Goal: Task Accomplishment & Management: Complete application form

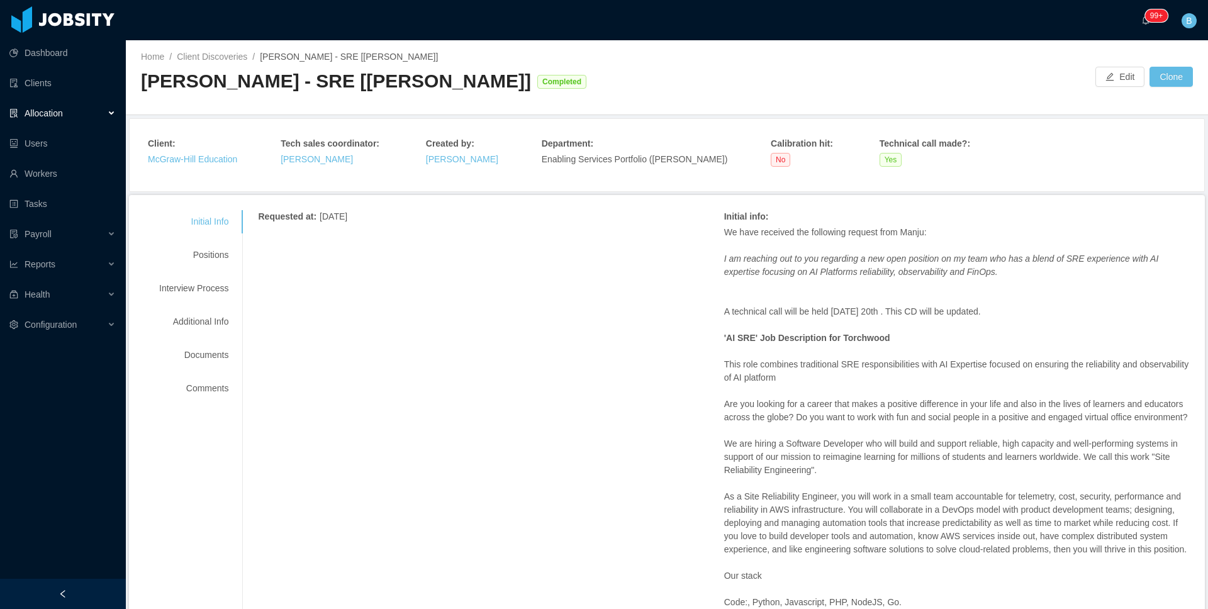
click at [1003, 158] on div "Client : McGraw-Hill Education Tech sales coordinator : Mauricio Lopez Created …" at bounding box center [667, 155] width 1038 height 36
click at [225, 255] on div "Positions" at bounding box center [193, 254] width 99 height 23
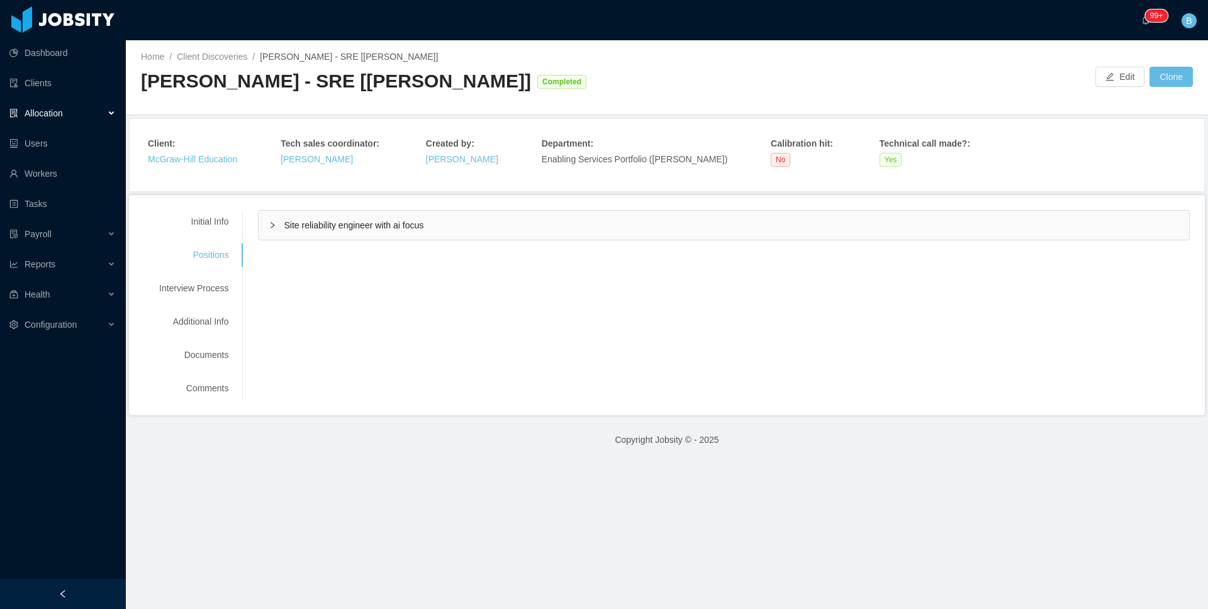
click at [362, 228] on span "Site reliability engineer with ai focus" at bounding box center [354, 225] width 140 height 10
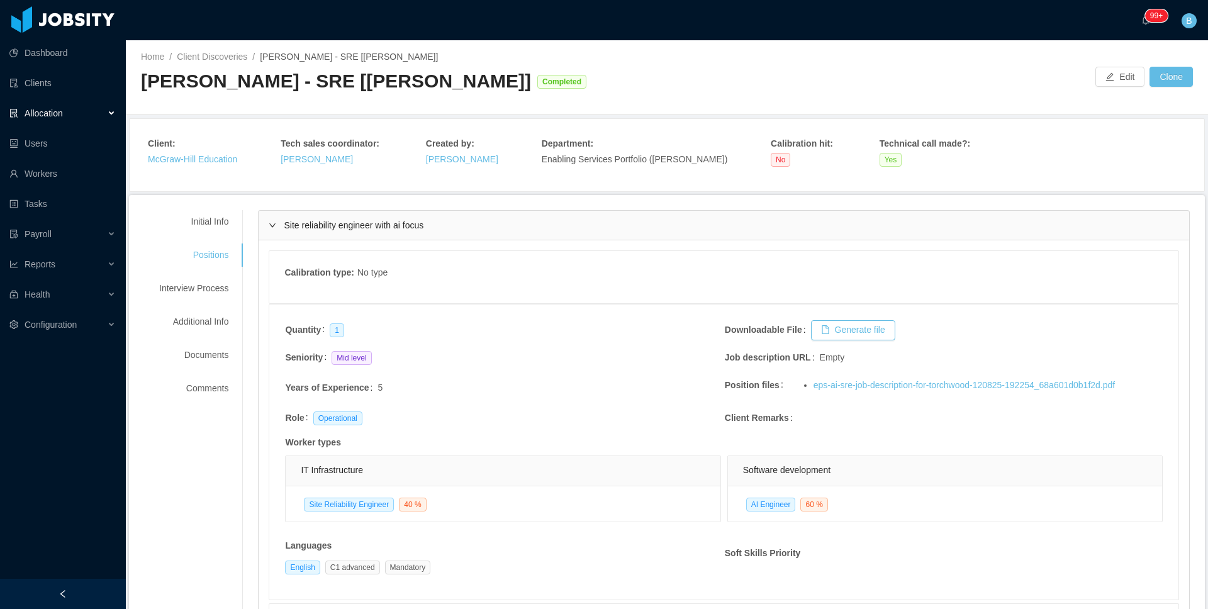
click at [441, 228] on div "Site reliability engineer with ai focus" at bounding box center [724, 225] width 930 height 29
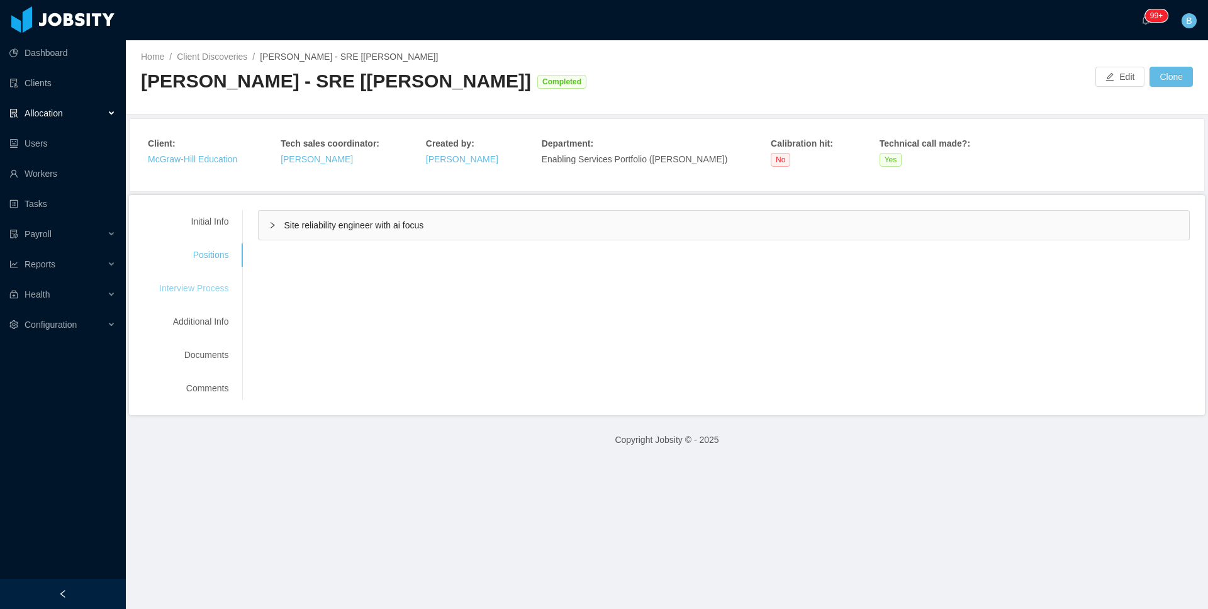
click at [219, 286] on div "Interview Process" at bounding box center [193, 288] width 99 height 23
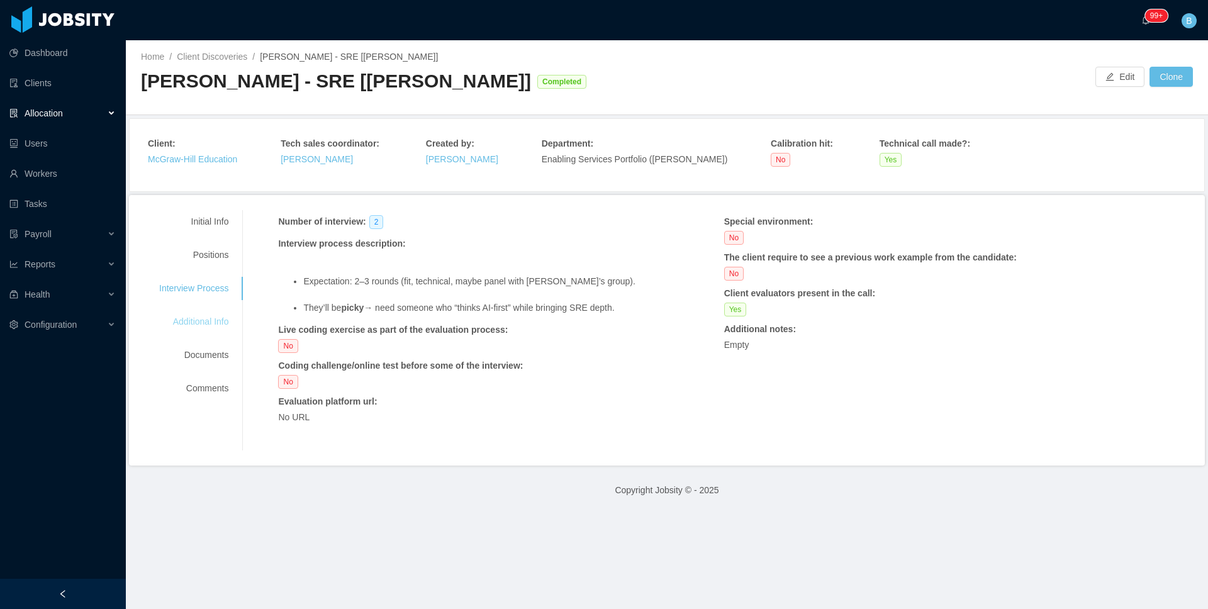
click at [188, 330] on div "Additional Info" at bounding box center [193, 321] width 99 height 23
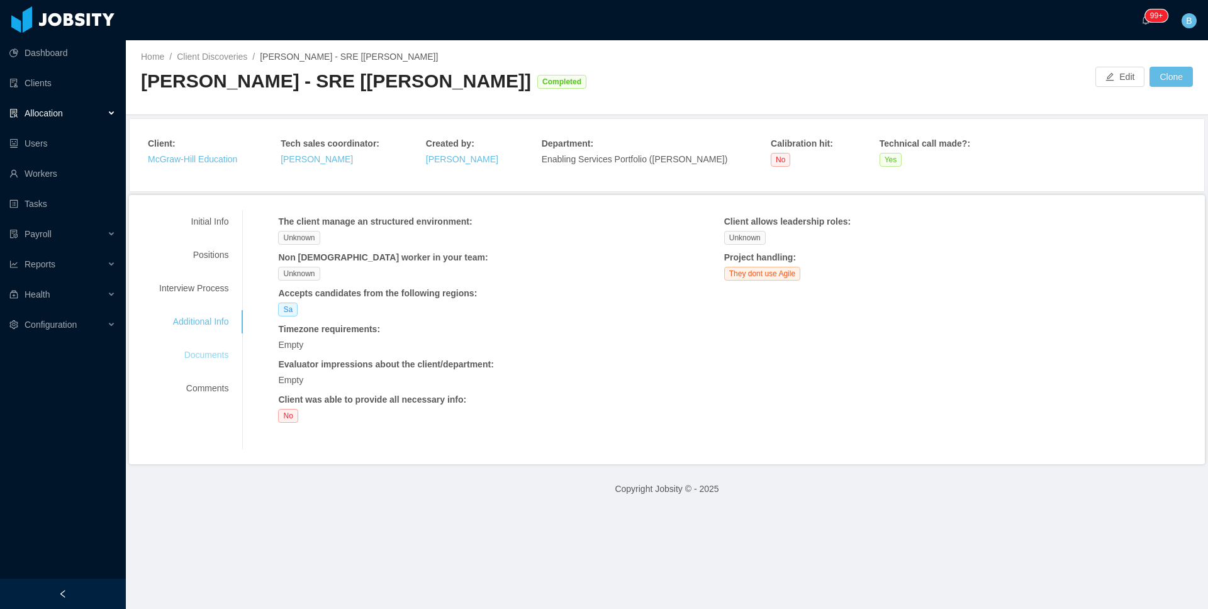
click at [209, 350] on div "Documents" at bounding box center [193, 354] width 99 height 23
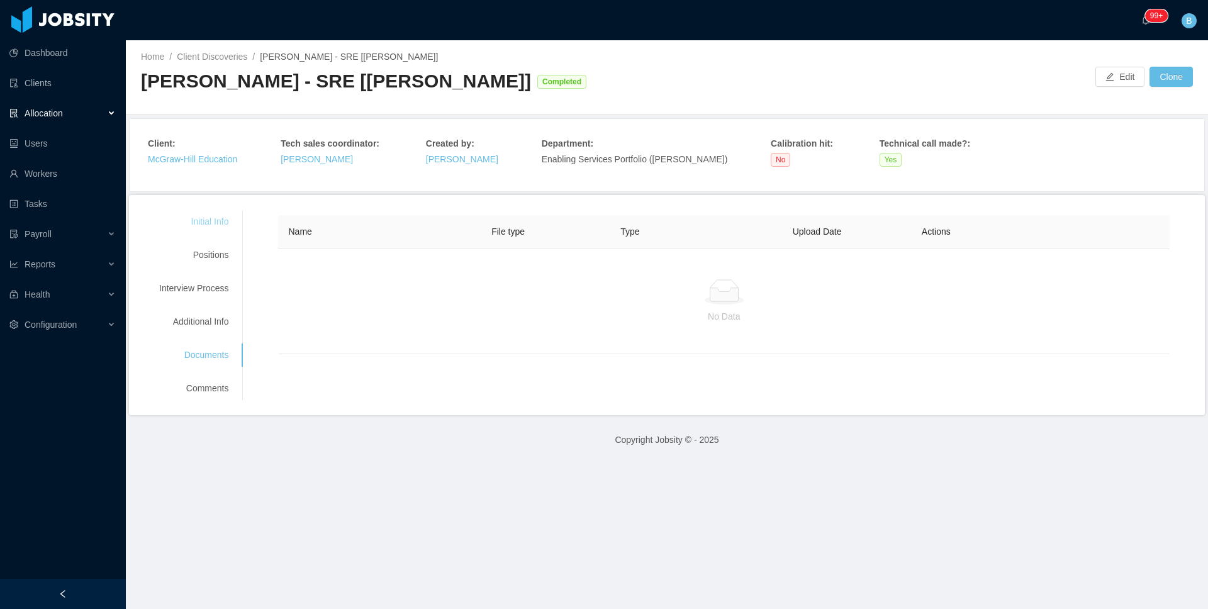
click at [207, 227] on div "Initial Info" at bounding box center [193, 221] width 99 height 23
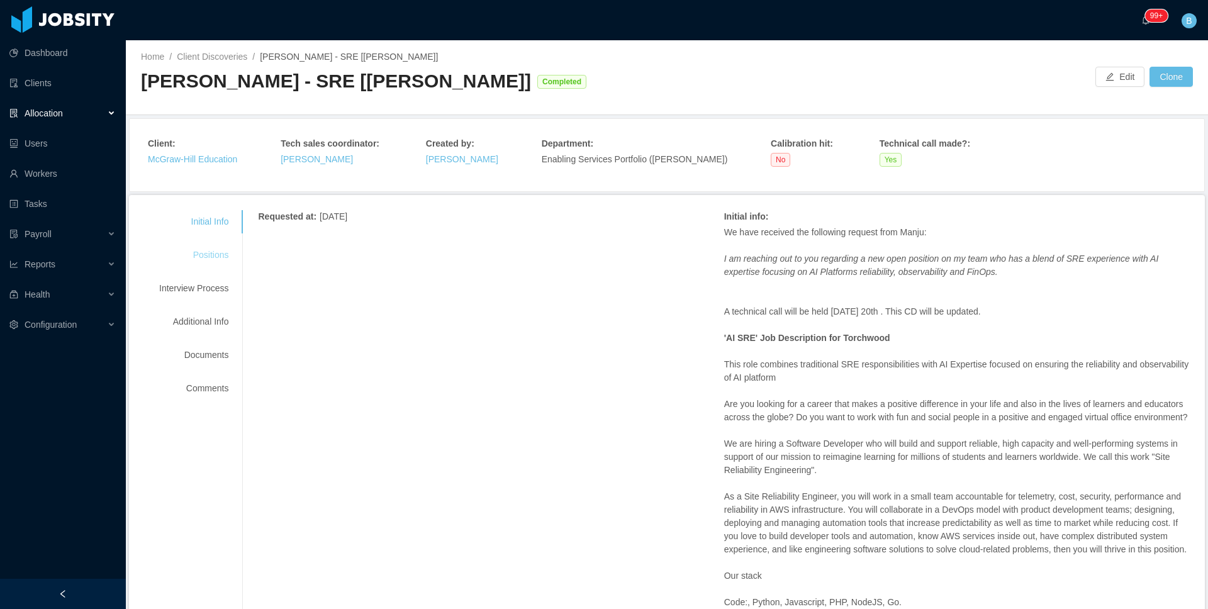
click at [214, 255] on div "Positions" at bounding box center [193, 254] width 99 height 23
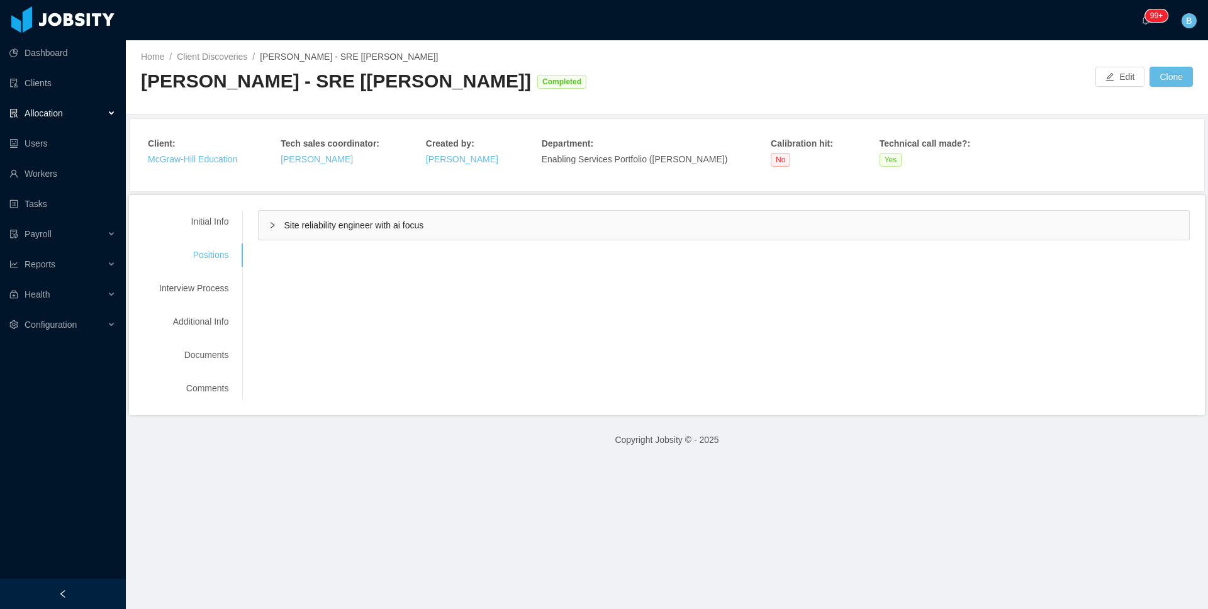
click at [410, 226] on span "Site reliability engineer with ai focus" at bounding box center [354, 225] width 140 height 10
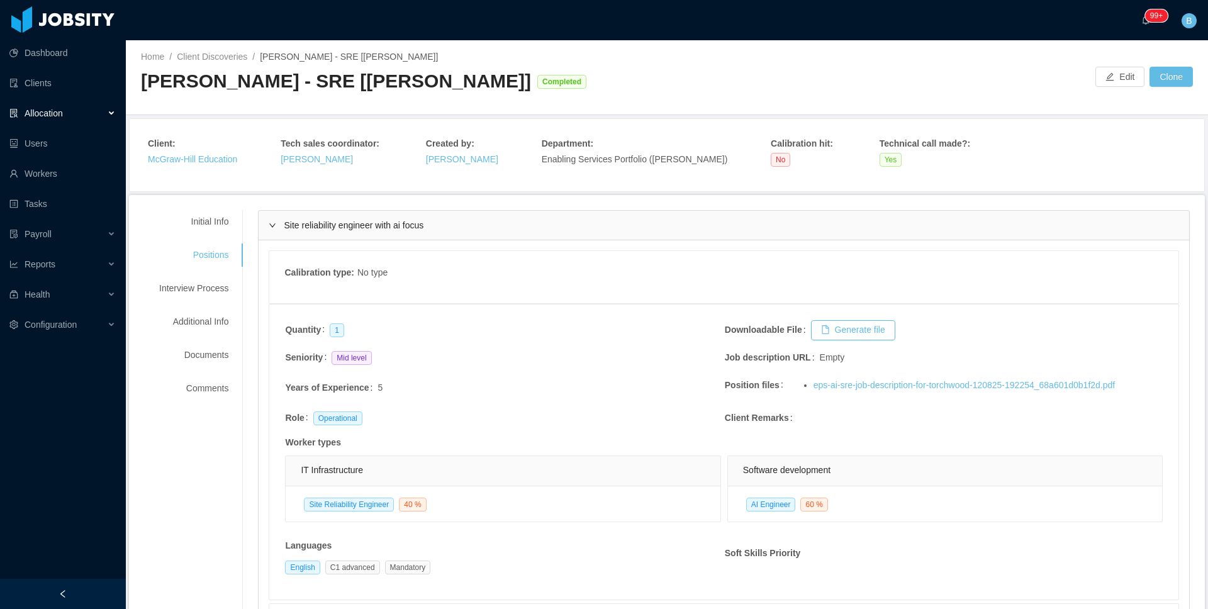
drag, startPoint x: 381, startPoint y: 242, endPoint x: 383, endPoint y: 231, distance: 11.6
click at [382, 241] on div "Calibration type : No type Quantity 1 Downloadable File Generate file Seniority…" at bounding box center [724, 250] width 930 height 20
click at [309, 228] on span "Site reliability engineer with ai focus" at bounding box center [354, 225] width 140 height 10
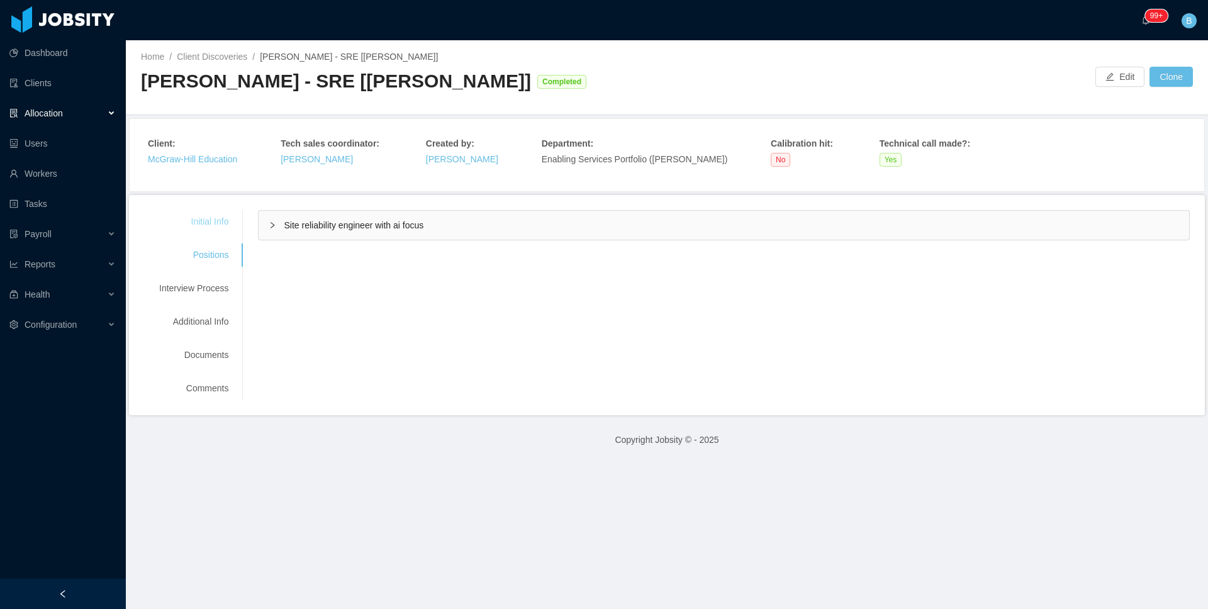
click at [230, 226] on div "Initial Info" at bounding box center [193, 221] width 99 height 23
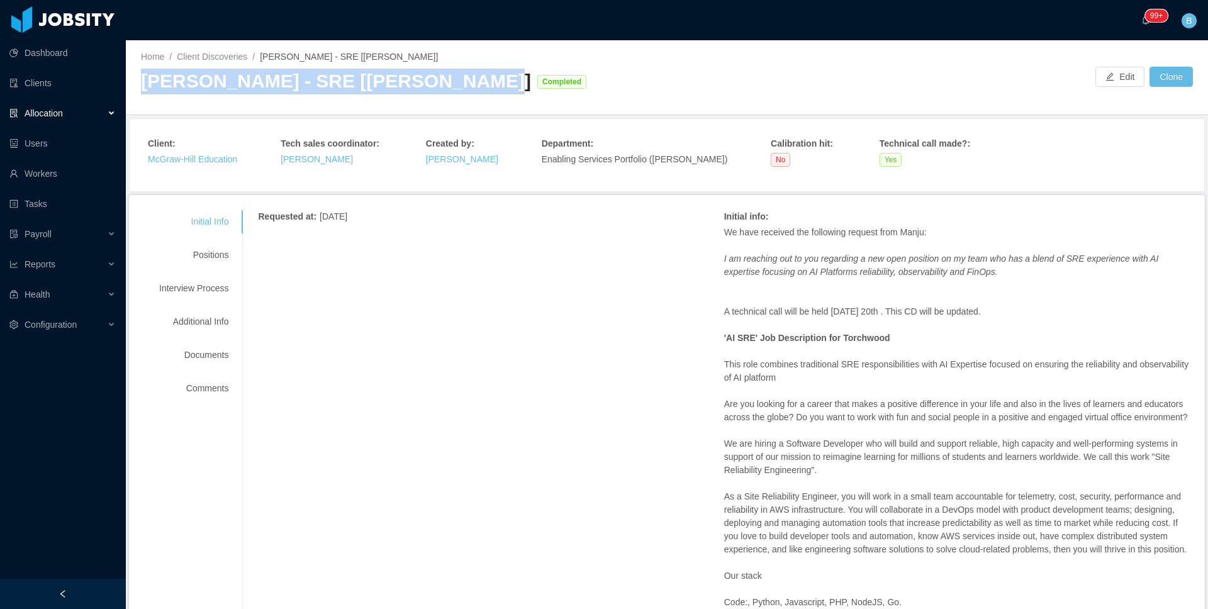
drag, startPoint x: 452, startPoint y: 89, endPoint x: 143, endPoint y: 91, distance: 308.8
click at [143, 91] on div "McGraw-Hill - SRE [Manju Meedinti] Completed" at bounding box center [404, 82] width 526 height 26
copy div "McGraw-Hill - SRE [Manju Meedinti]"
click at [44, 87] on link "Clients" at bounding box center [62, 82] width 106 height 25
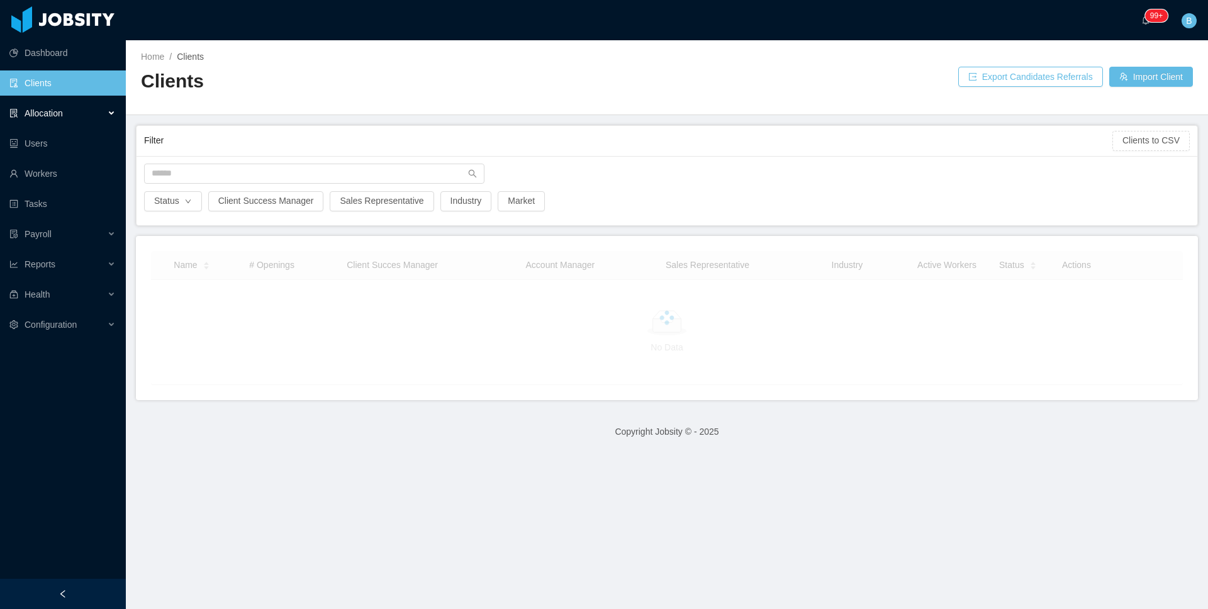
click at [50, 120] on div "Allocation" at bounding box center [63, 113] width 126 height 25
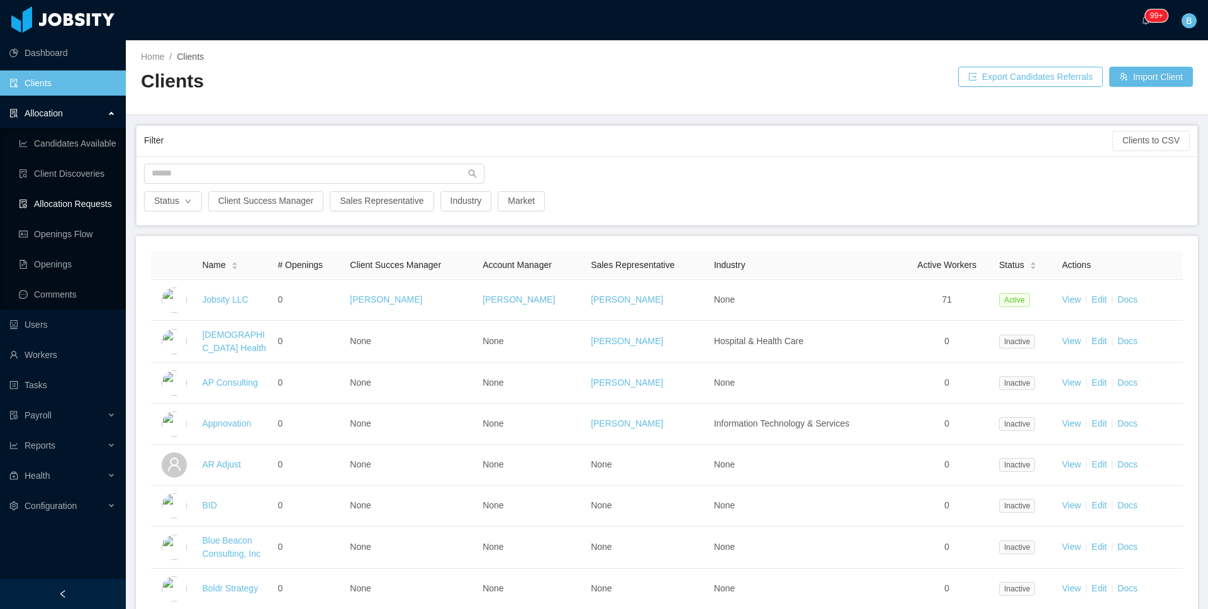
click at [59, 204] on link "Allocation Requests" at bounding box center [67, 203] width 97 height 25
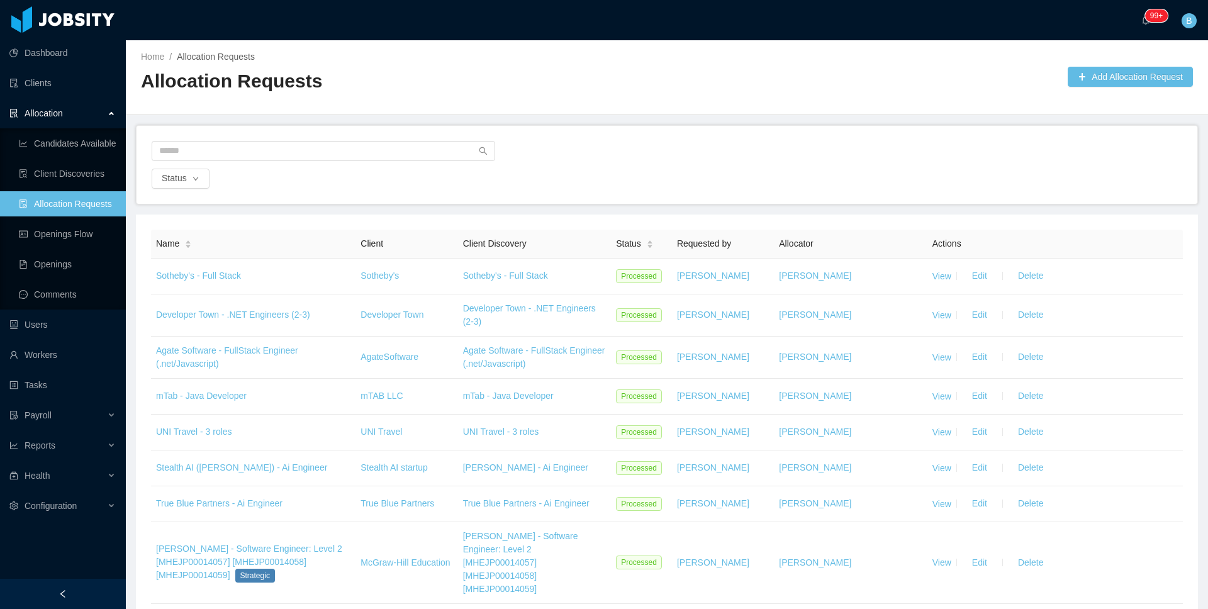
click at [1098, 88] on div "Home / Allocation Requests / Allocation Requests Add Allocation Request" at bounding box center [667, 77] width 1082 height 75
click at [1110, 75] on button "Add Allocation Request" at bounding box center [1129, 77] width 125 height 20
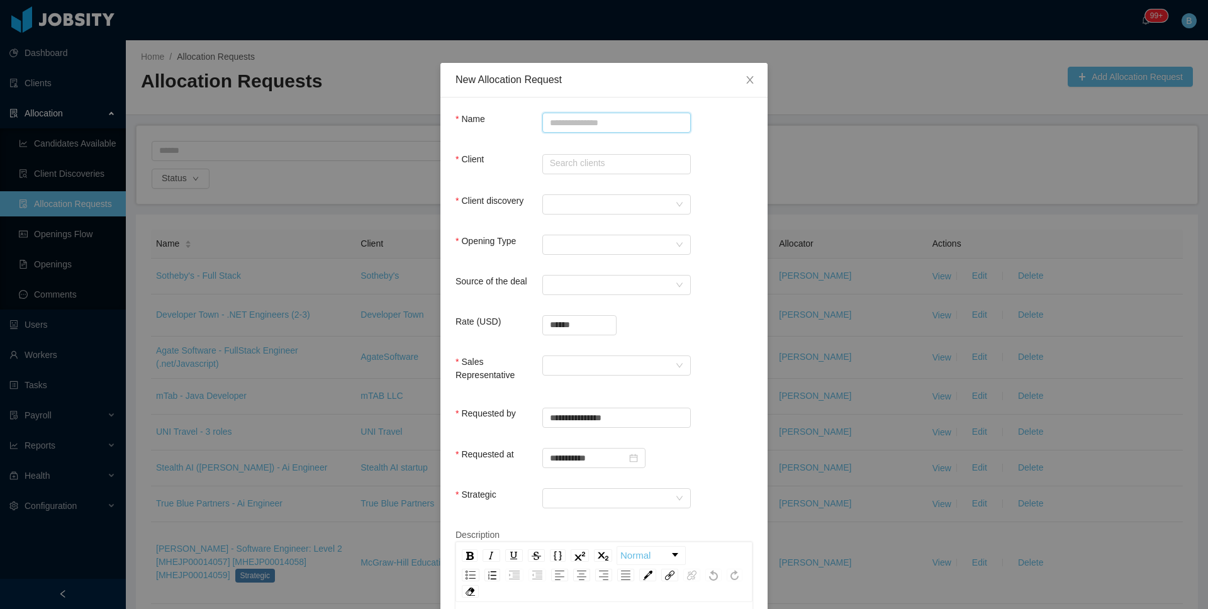
click at [674, 132] on input "Name" at bounding box center [616, 123] width 148 height 20
paste input "**********"
type input "**********"
click at [596, 172] on input "text" at bounding box center [616, 164] width 148 height 20
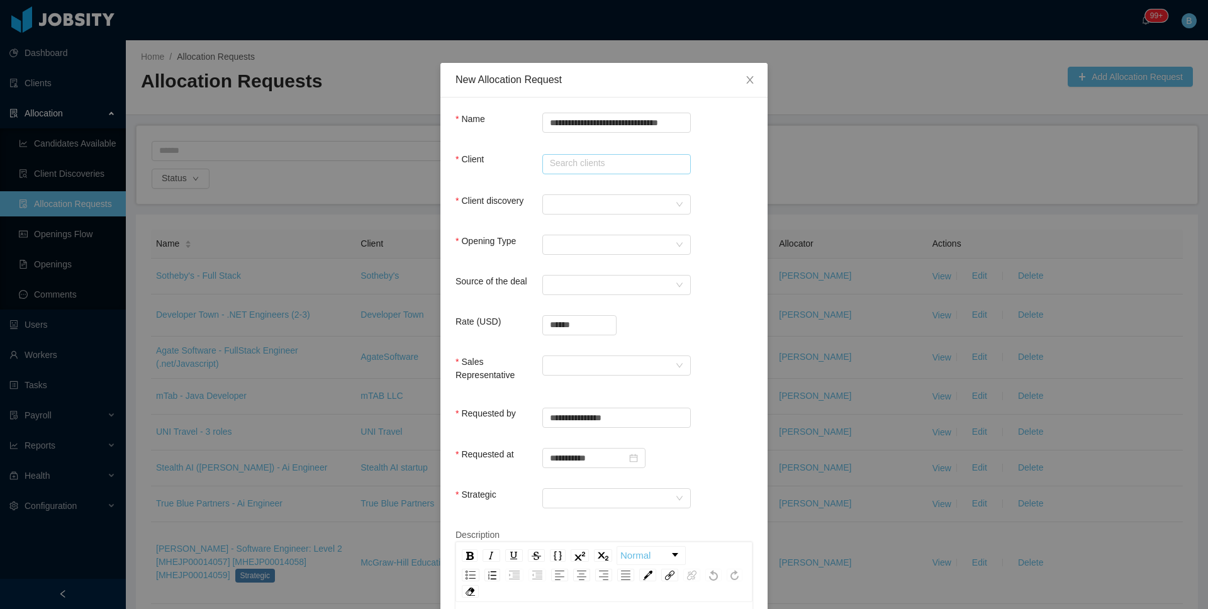
scroll to position [0, 0]
click at [568, 189] on li "McGraw-Hill Education" at bounding box center [611, 188] width 148 height 20
type input "**********"
click at [562, 201] on div at bounding box center [612, 204] width 125 height 19
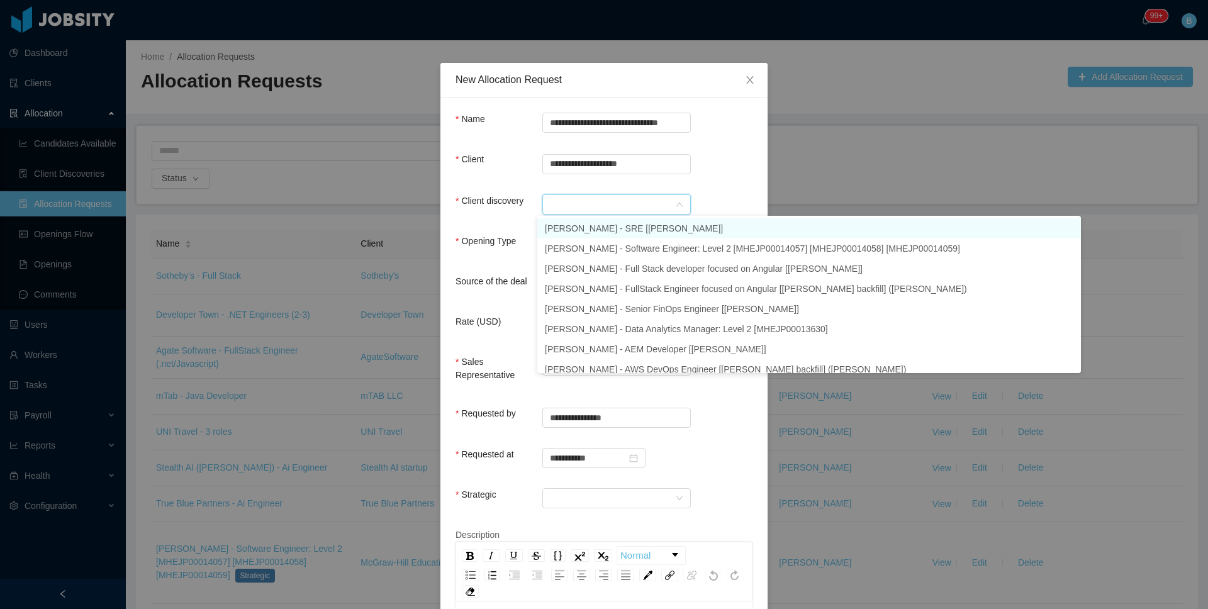
click at [574, 230] on li "McGraw-Hill - SRE [Manju Meedinti]" at bounding box center [808, 228] width 543 height 20
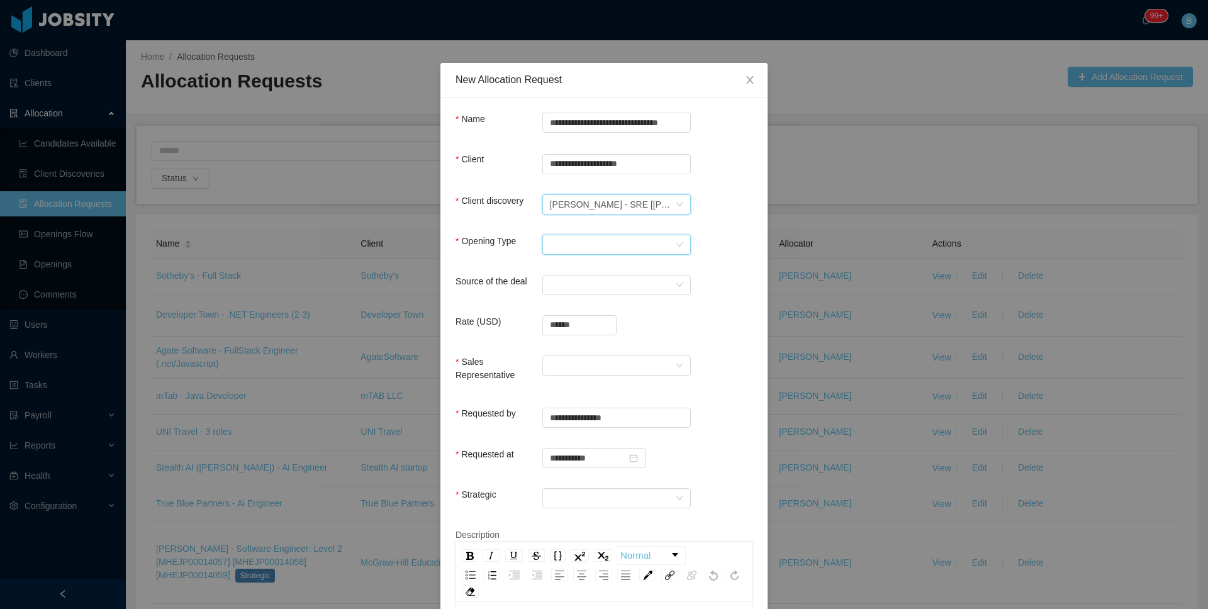
click at [567, 240] on div "Select Opening Type" at bounding box center [612, 244] width 125 height 19
click at [564, 287] on li "Upsale" at bounding box center [611, 289] width 148 height 20
click at [581, 289] on div "Select a Source" at bounding box center [612, 285] width 125 height 19
click at [585, 310] on li "CSM" at bounding box center [611, 309] width 148 height 20
click at [582, 321] on input "******" at bounding box center [579, 325] width 73 height 19
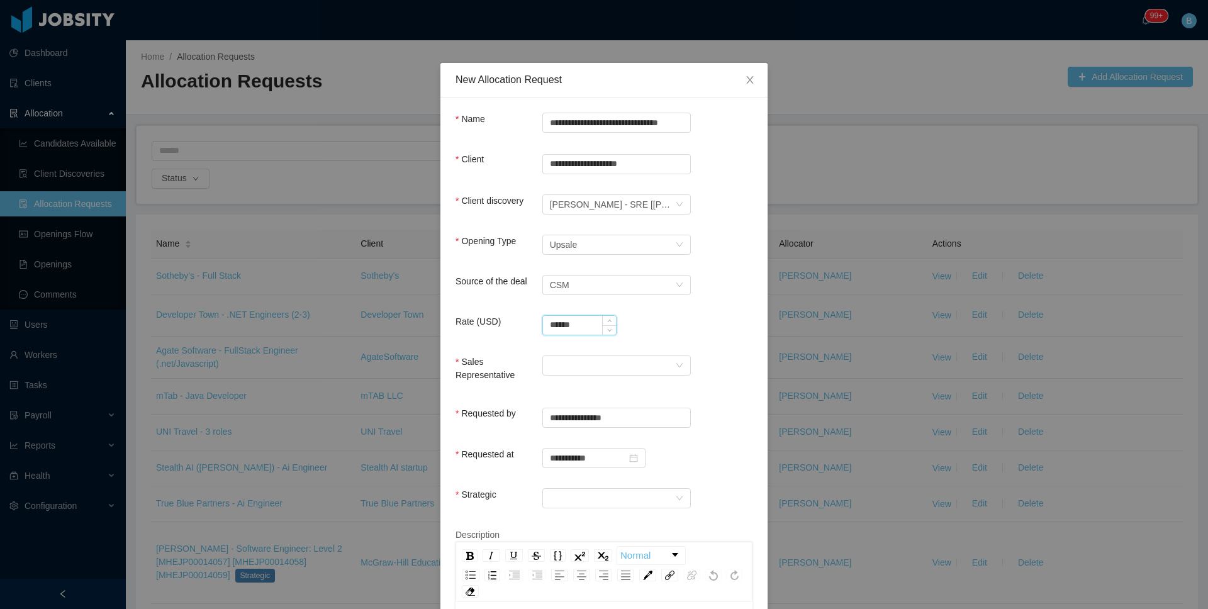
click at [582, 321] on input "******" at bounding box center [579, 325] width 73 height 19
type input "**********"
click at [577, 367] on div at bounding box center [612, 365] width 125 height 19
click at [576, 391] on li "Yurguen Senger" at bounding box center [611, 389] width 148 height 20
click at [571, 494] on div at bounding box center [612, 498] width 125 height 19
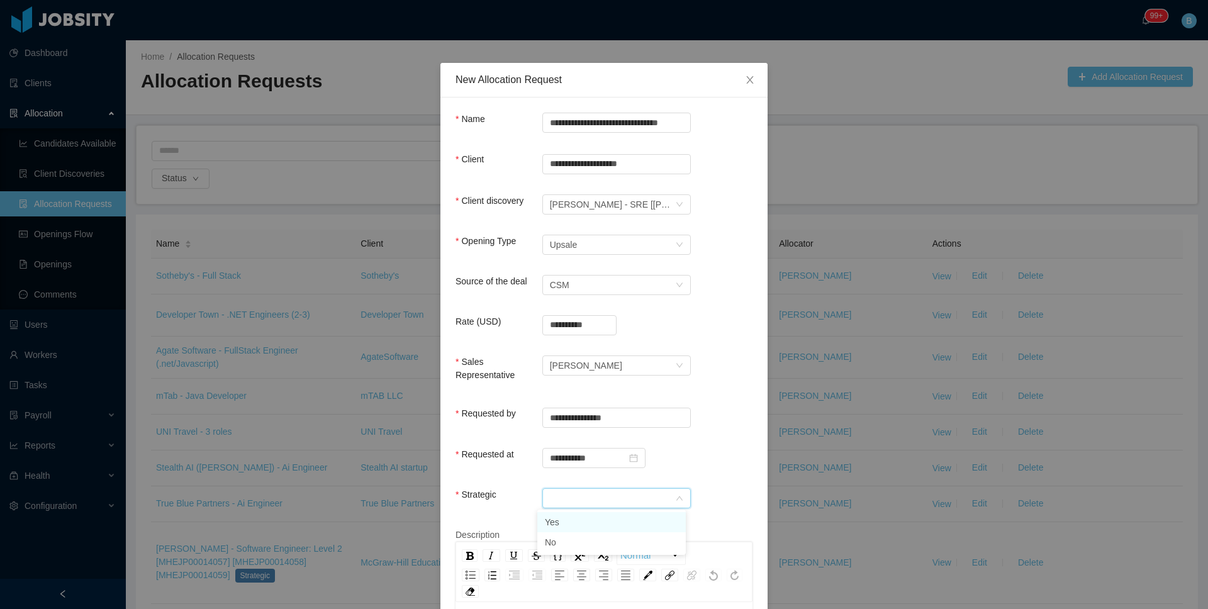
click at [565, 518] on li "Yes" at bounding box center [611, 522] width 148 height 20
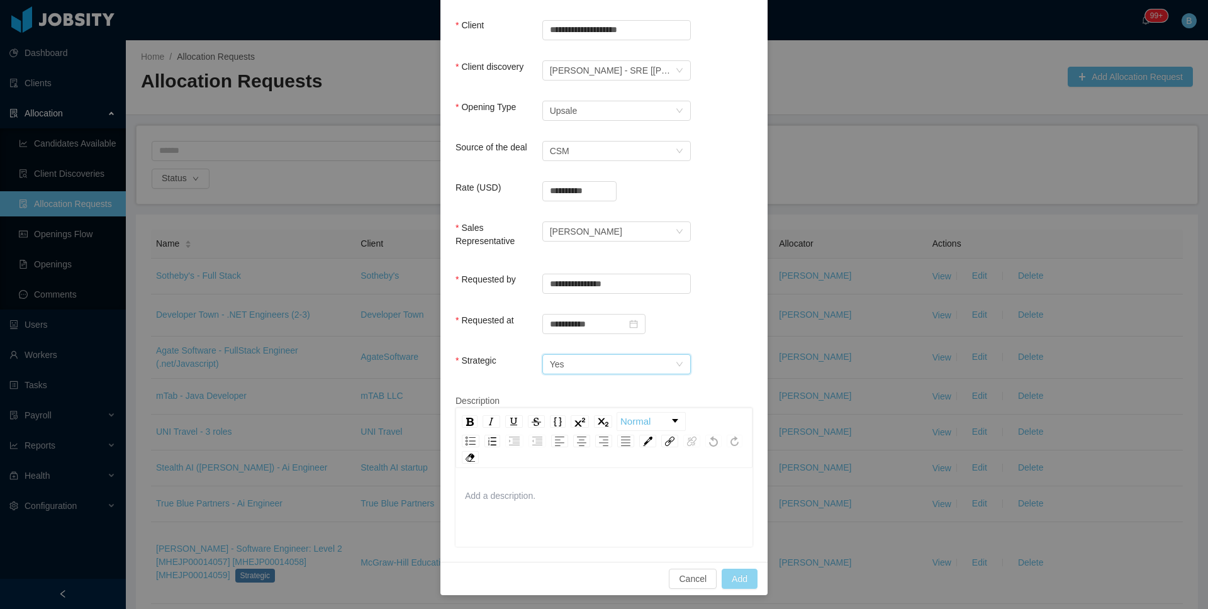
click at [728, 574] on button "Add" at bounding box center [739, 579] width 36 height 20
